Goal: Navigation & Orientation: Find specific page/section

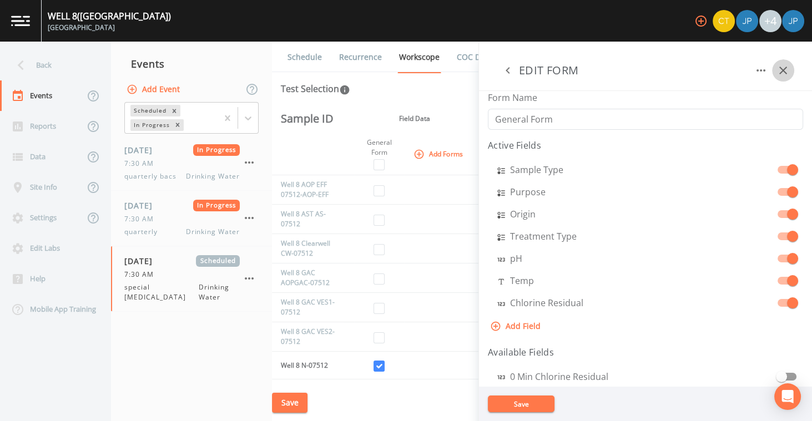
click at [778, 71] on icon "button" at bounding box center [782, 70] width 13 height 13
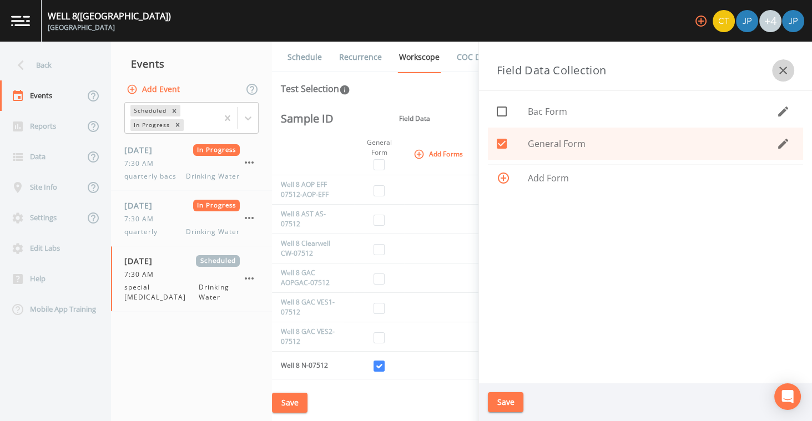
click at [788, 72] on icon "button" at bounding box center [782, 70] width 13 height 13
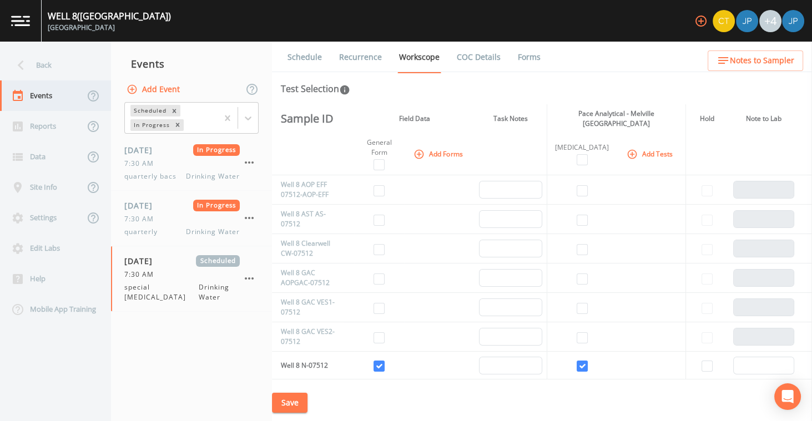
click at [60, 102] on div "Events" at bounding box center [42, 95] width 84 height 31
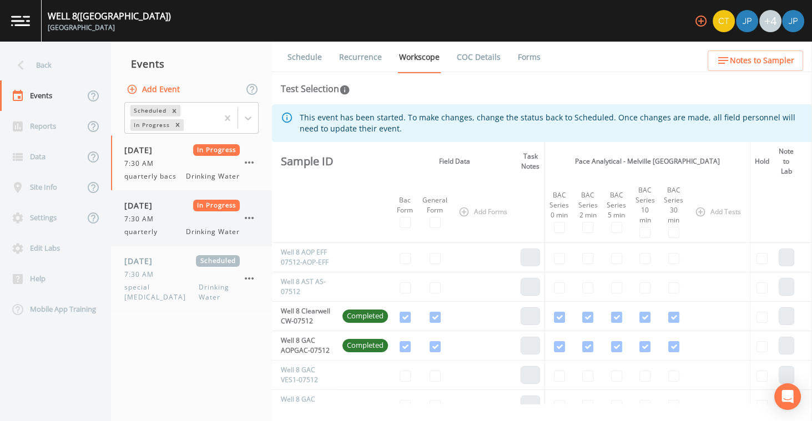
click at [203, 235] on span "Drinking Water" at bounding box center [213, 232] width 54 height 10
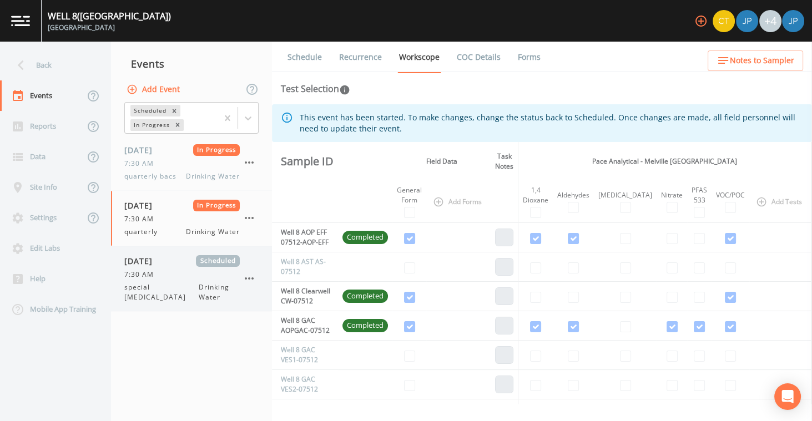
click at [184, 289] on span "special [MEDICAL_DATA]" at bounding box center [161, 292] width 74 height 20
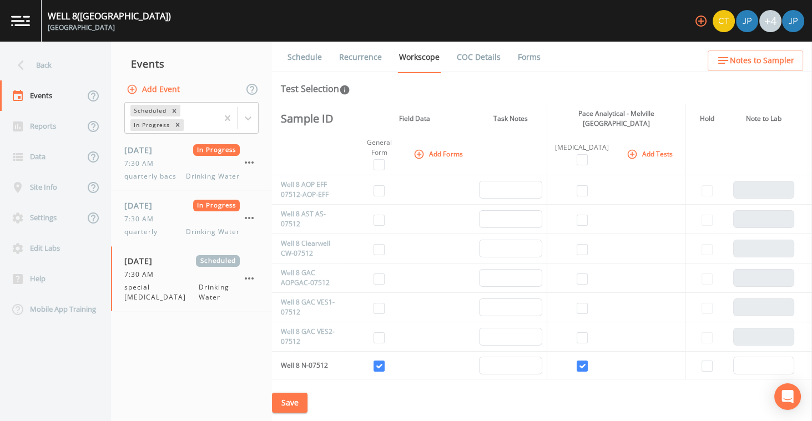
click at [571, 63] on ul "Schedule Recurrence Workscope COC Details Forms" at bounding box center [542, 57] width 540 height 31
